Goal: Use online tool/utility: Utilize a website feature to perform a specific function

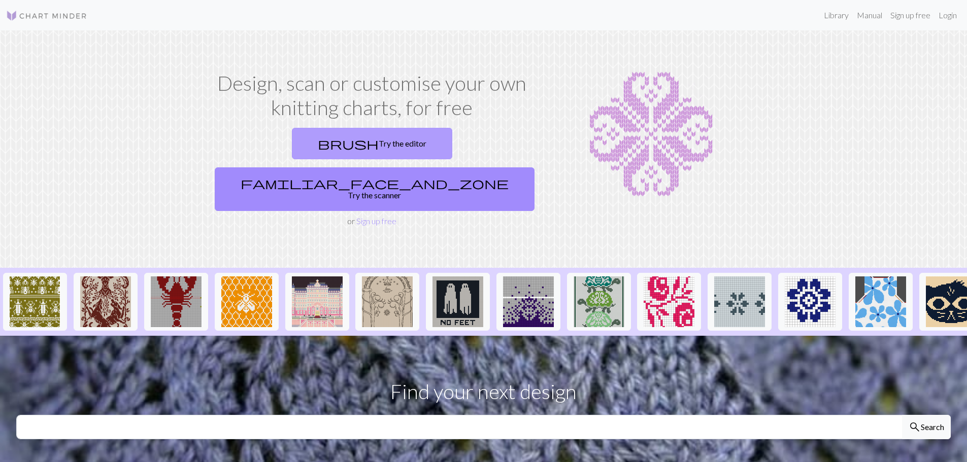
click at [292, 142] on link "brush Try the editor" at bounding box center [372, 143] width 160 height 31
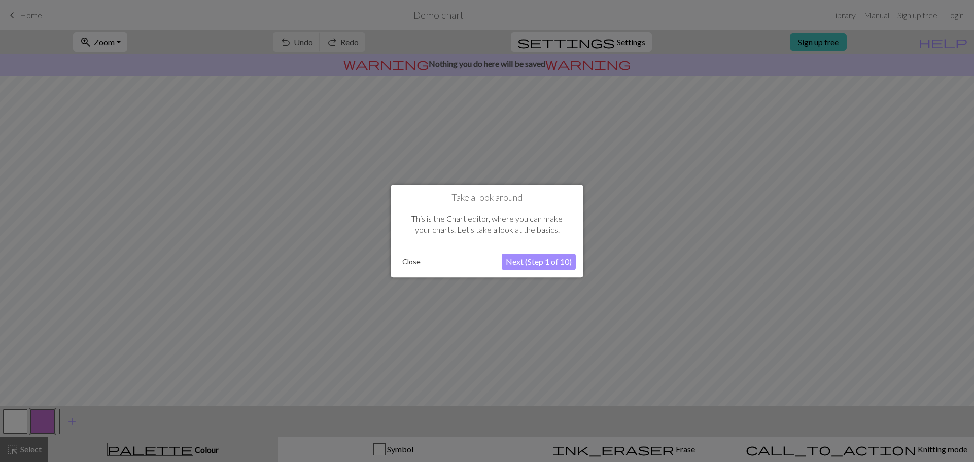
click at [526, 263] on button "Next (Step 1 of 10)" at bounding box center [539, 262] width 74 height 16
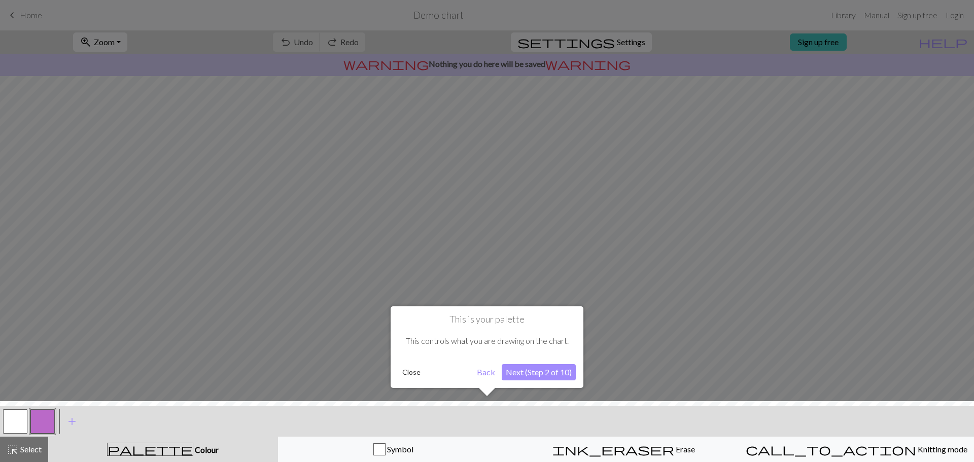
click at [532, 372] on button "Next (Step 2 of 10)" at bounding box center [539, 372] width 74 height 16
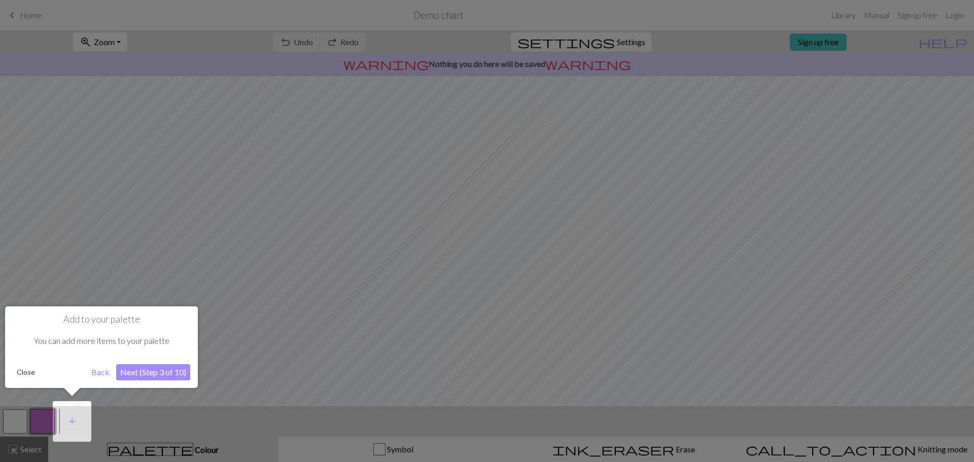
click at [149, 366] on button "Next (Step 3 of 10)" at bounding box center [153, 372] width 74 height 16
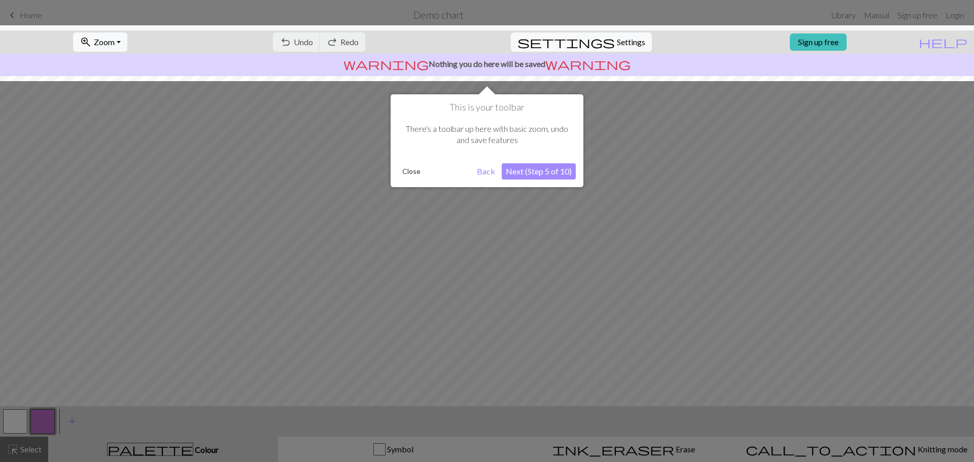
click at [545, 177] on button "Next (Step 5 of 10)" at bounding box center [539, 171] width 74 height 16
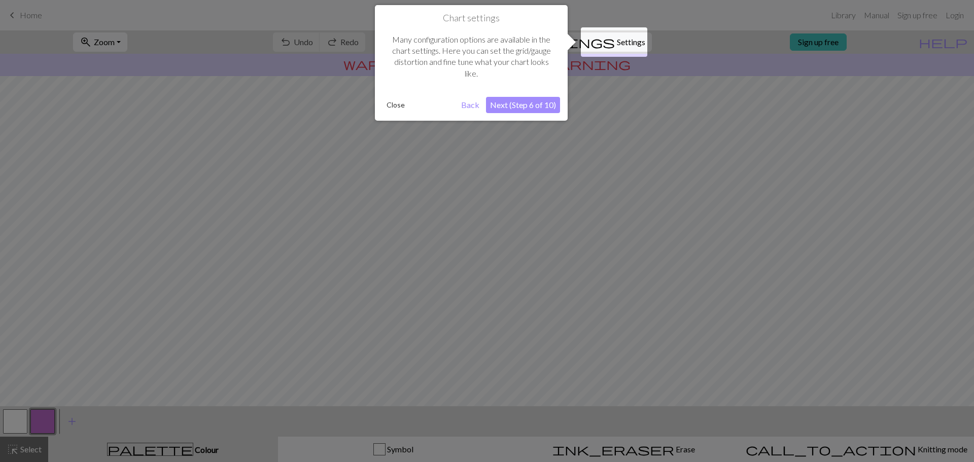
click at [534, 108] on button "Next (Step 6 of 10)" at bounding box center [523, 105] width 74 height 16
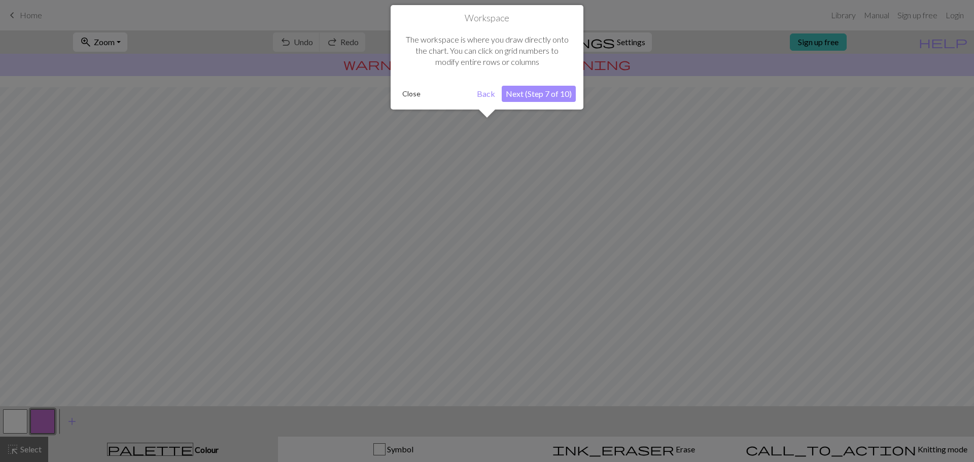
scroll to position [48, 0]
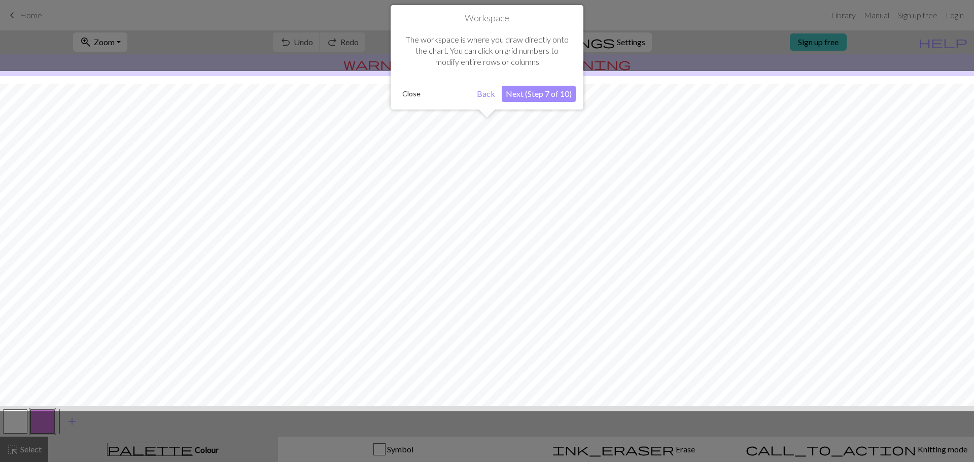
click at [533, 96] on button "Next (Step 7 of 10)" at bounding box center [539, 94] width 74 height 16
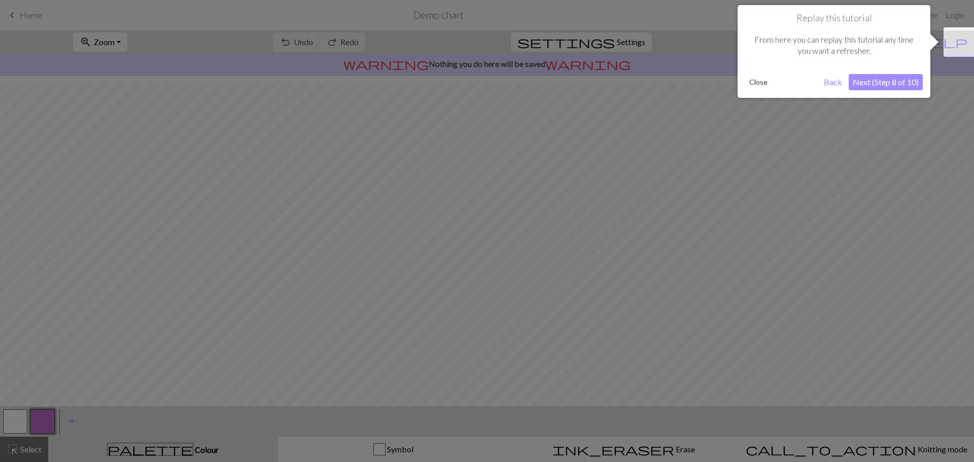
click at [890, 84] on button "Next (Step 8 of 10)" at bounding box center [886, 82] width 74 height 16
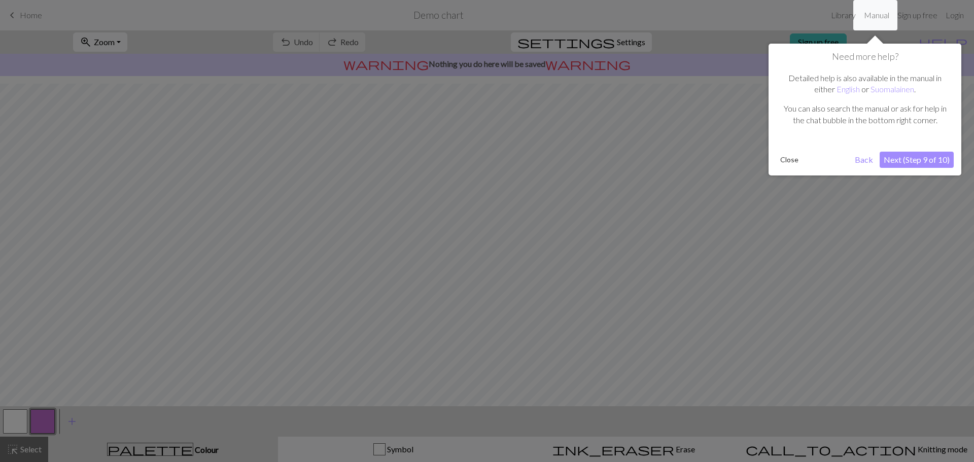
click at [909, 159] on button "Next (Step 9 of 10)" at bounding box center [917, 160] width 74 height 16
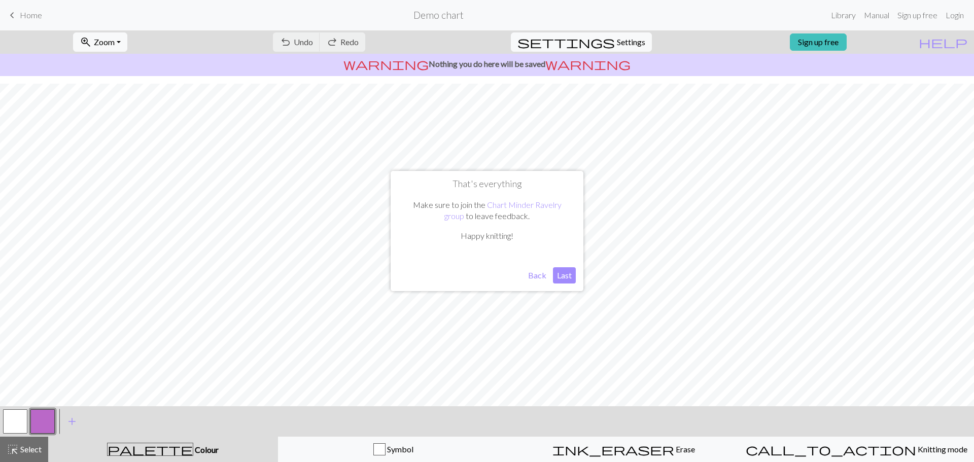
click at [568, 275] on button "Last" at bounding box center [564, 275] width 23 height 16
click at [73, 427] on span "add" at bounding box center [72, 422] width 12 height 14
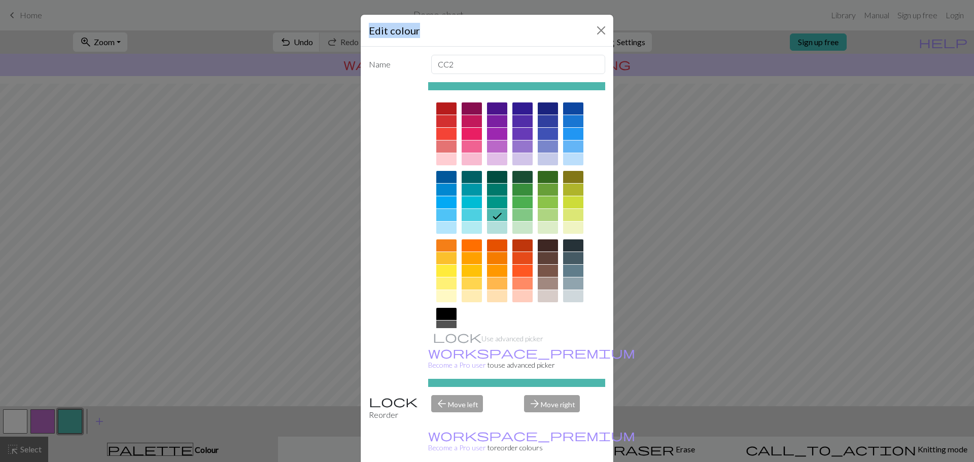
drag, startPoint x: 423, startPoint y: 23, endPoint x: 204, endPoint y: 39, distance: 219.3
click at [204, 39] on div "Edit colour Name CC2 Use advanced picker workspace_premium Become a Pro user to…" at bounding box center [487, 231] width 974 height 462
click at [588, 23] on div "Edit colour" at bounding box center [487, 31] width 253 height 32
click at [595, 25] on button "Close" at bounding box center [601, 30] width 16 height 16
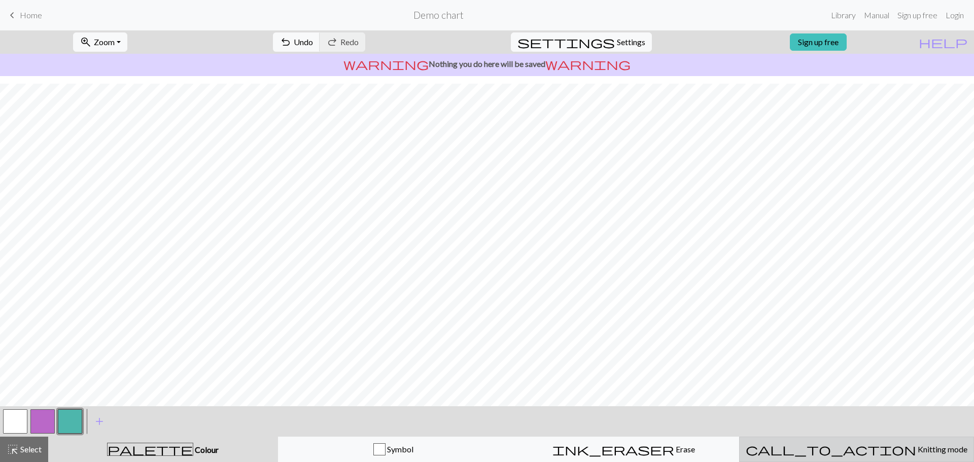
click at [916, 452] on span "Knitting mode" at bounding box center [941, 449] width 51 height 10
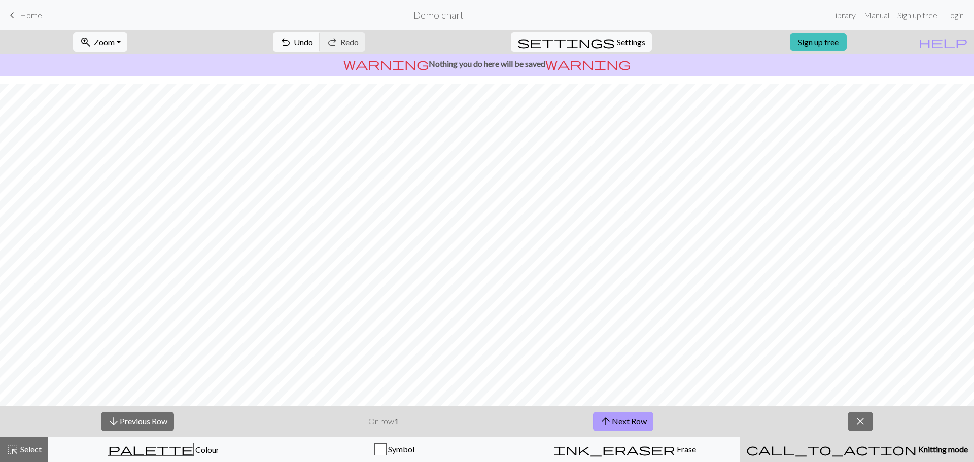
click at [625, 423] on button "arrow_upward Next Row" at bounding box center [623, 421] width 60 height 19
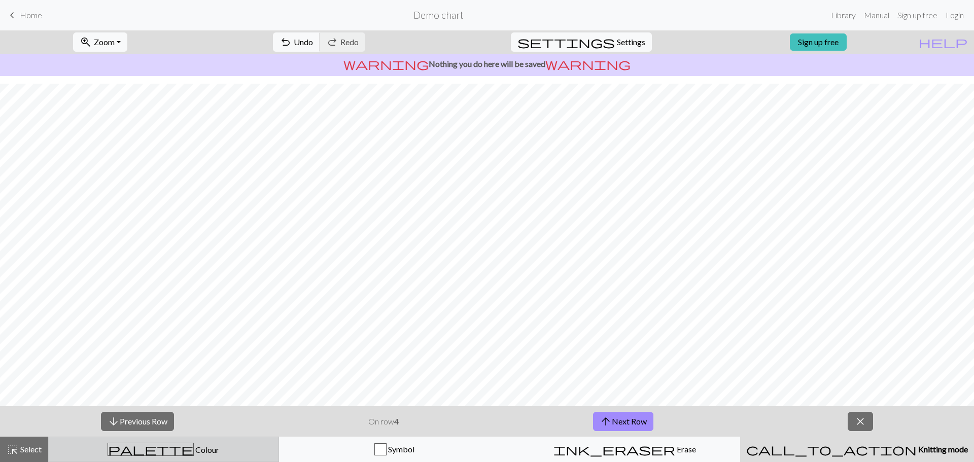
click at [230, 449] on div "palette Colour Colour" at bounding box center [164, 449] width 218 height 13
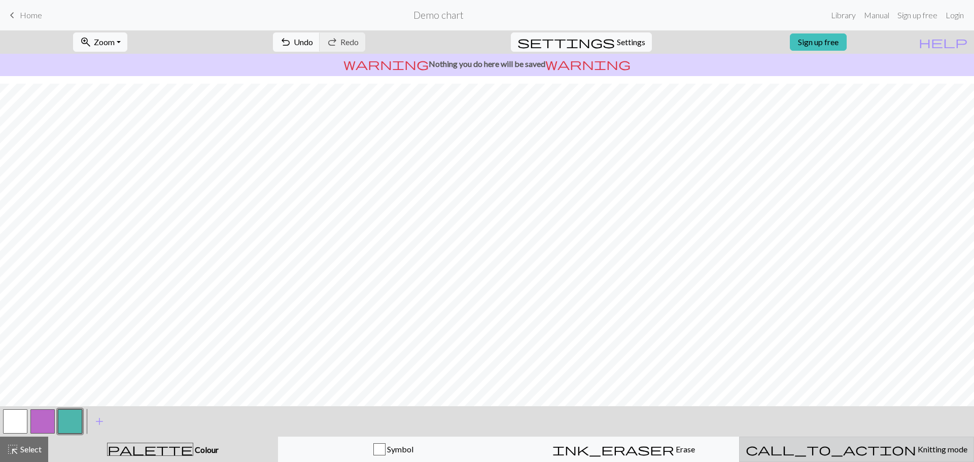
click at [806, 449] on div "call_to_action Knitting mode Knitting mode" at bounding box center [857, 449] width 222 height 12
